Goal: Information Seeking & Learning: Learn about a topic

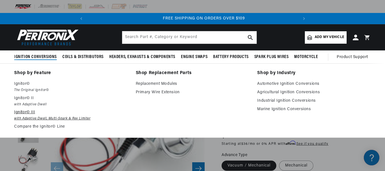
scroll to position [0, 211]
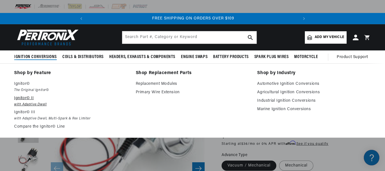
click at [27, 104] on em "with Adaptive Dwell" at bounding box center [71, 105] width 114 height 6
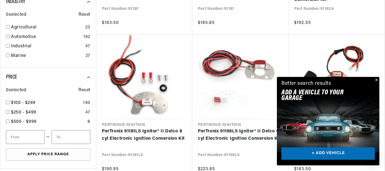
click at [376, 78] on button "Close" at bounding box center [376, 80] width 7 height 7
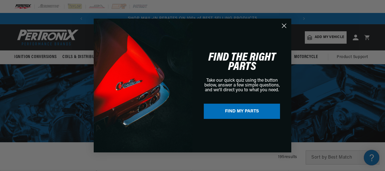
click at [283, 23] on circle "Close dialog" at bounding box center [284, 25] width 9 height 9
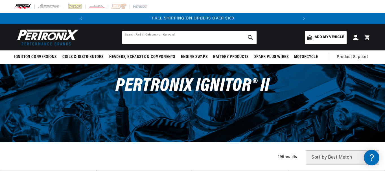
click at [139, 38] on input "text" at bounding box center [189, 37] width 134 height 12
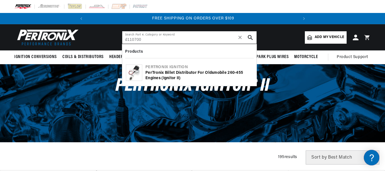
type input "d110700"
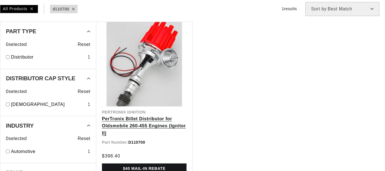
scroll to position [85, 0]
click at [144, 115] on link "PerTronix Billet Distributor for Oldsmobile 260-455 Engines (Ignitor II)" at bounding box center [144, 126] width 85 height 22
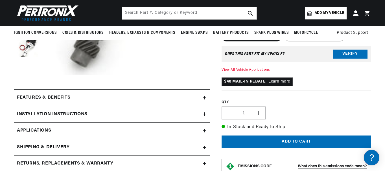
scroll to position [169, 0]
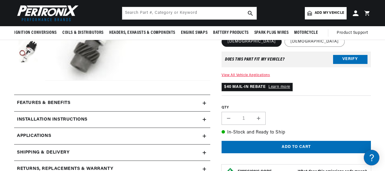
click at [206, 105] on icon at bounding box center [204, 103] width 3 height 3
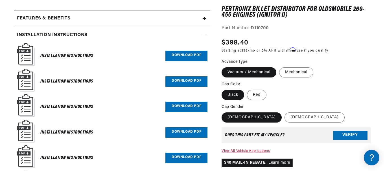
scroll to position [0, 110]
click at [186, 57] on link "Download PDF" at bounding box center [186, 56] width 42 height 10
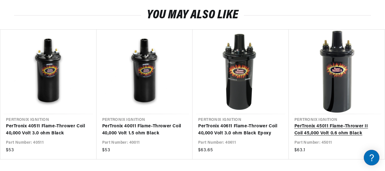
scroll to position [0, 211]
click at [339, 125] on link "PerTronix 45011 Flame-Thrower II Coil 45,000 Volt 0.6 ohm Black" at bounding box center [333, 130] width 79 height 14
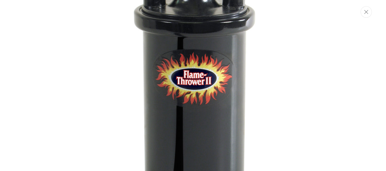
scroll to position [0, 211]
click at [323, 72] on img "Media gallery" at bounding box center [192, 85] width 305 height 305
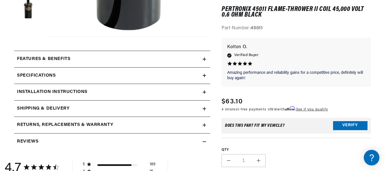
scroll to position [249, 0]
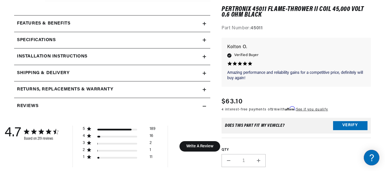
click at [202, 27] on div "Specifications" at bounding box center [108, 23] width 189 height 7
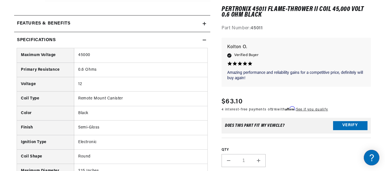
scroll to position [0, 0]
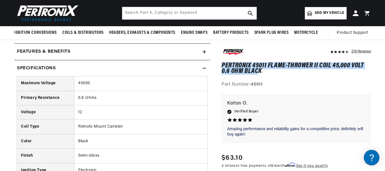
drag, startPoint x: 251, startPoint y: 66, endPoint x: 222, endPoint y: 63, distance: 28.7
click at [222, 63] on h1 "PerTronix 45011 Flame-Thrower II Coil 45,000 Volt 0.6 ohm Black" at bounding box center [296, 69] width 149 height 12
copy h1 "PerTronix 45011 Flame-Thrower II Coil 45,000 Volt 0.6 ohm Blac"
